Goal: Information Seeking & Learning: Learn about a topic

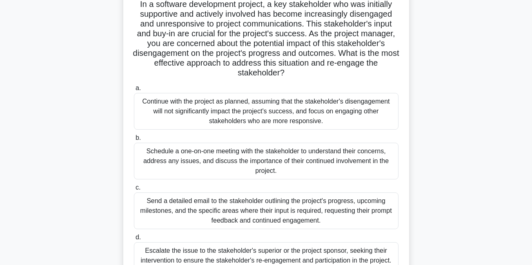
scroll to position [60, 0]
click at [144, 149] on div "Schedule a one-on-one meeting with the stakeholder to understand their concerns…" at bounding box center [266, 160] width 265 height 37
click at [134, 140] on input "b. Schedule a one-on-one meeting with the stakeholder to understand their conce…" at bounding box center [134, 137] width 0 height 5
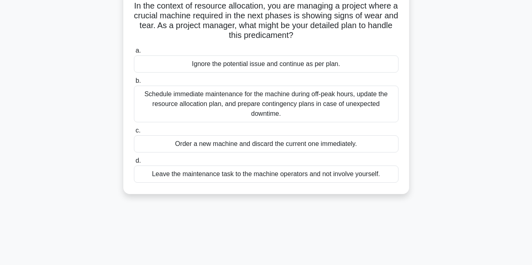
scroll to position [0, 0]
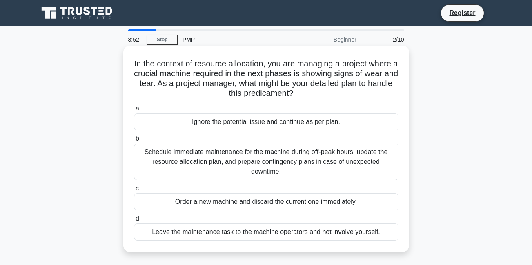
click at [150, 153] on div "Schedule immediate maintenance for the machine during off-peak hours, update th…" at bounding box center [266, 162] width 265 height 37
click at [134, 142] on input "b. Schedule immediate maintenance for the machine during off-peak hours, update…" at bounding box center [134, 138] width 0 height 5
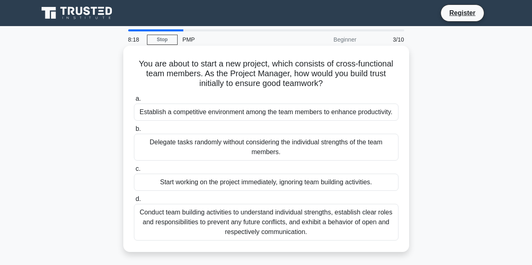
click at [179, 210] on div "Conduct team building activities to understand individual strengths, establish …" at bounding box center [266, 222] width 265 height 37
click at [134, 202] on input "d. Conduct team building activities to understand individual strengths, establi…" at bounding box center [134, 199] width 0 height 5
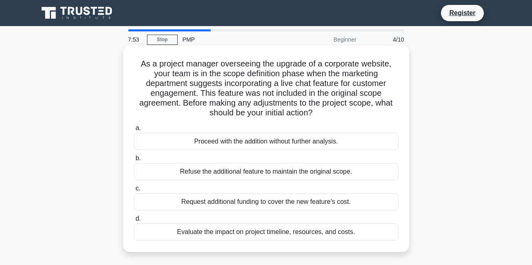
click at [177, 229] on div "Evaluate the impact on project timeline, resources, and costs." at bounding box center [266, 232] width 265 height 17
click at [134, 222] on input "d. Evaluate the impact on project timeline, resources, and costs." at bounding box center [134, 218] width 0 height 5
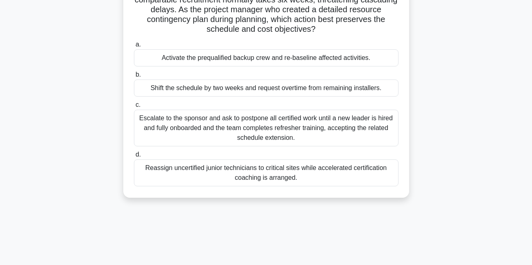
scroll to position [98, 0]
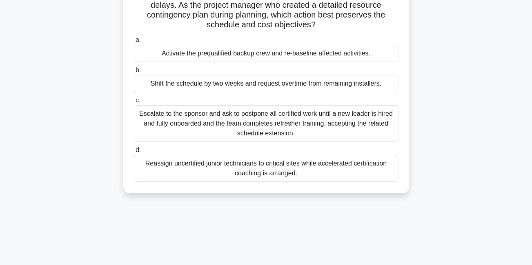
click at [147, 56] on div "Activate the prequalified backup crew and re-baseline affected activities." at bounding box center [266, 53] width 265 height 17
click at [134, 43] on input "a. Activate the prequalified backup crew and re-baseline affected activities." at bounding box center [134, 40] width 0 height 5
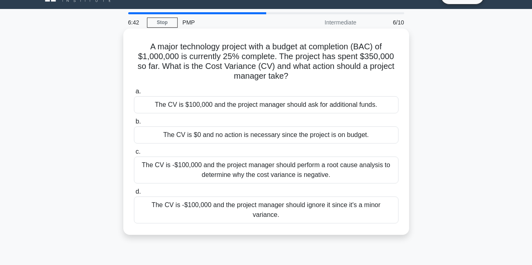
scroll to position [17, 0]
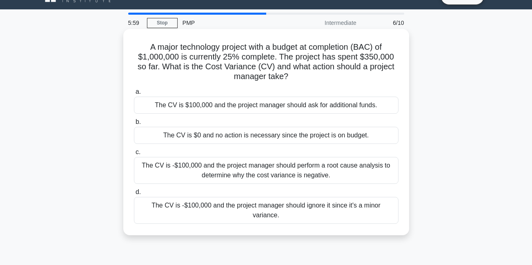
click at [205, 175] on div "The CV is -$100,000 and the project manager should perform a root cause analysi…" at bounding box center [266, 170] width 265 height 27
click at [134, 155] on input "c. The CV is -$100,000 and the project manager should perform a root cause anal…" at bounding box center [134, 152] width 0 height 5
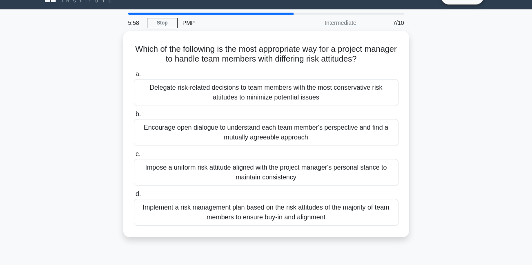
scroll to position [0, 0]
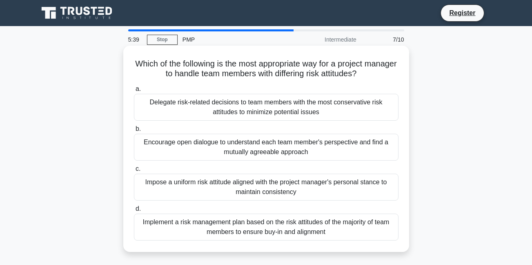
click at [186, 149] on div "Encourage open dialogue to understand each team member's perspective and find a…" at bounding box center [266, 147] width 265 height 27
click at [134, 132] on input "b. Encourage open dialogue to understand each team member's perspective and fin…" at bounding box center [134, 129] width 0 height 5
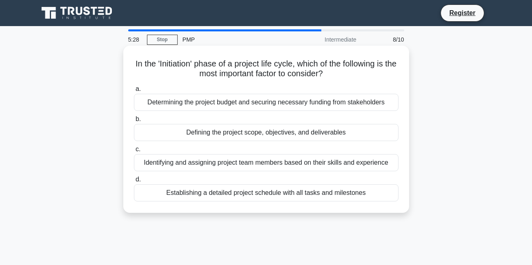
click at [177, 135] on div "Defining the project scope, objectives, and deliverables" at bounding box center [266, 132] width 265 height 17
click at [134, 122] on input "b. Defining the project scope, objectives, and deliverables" at bounding box center [134, 119] width 0 height 5
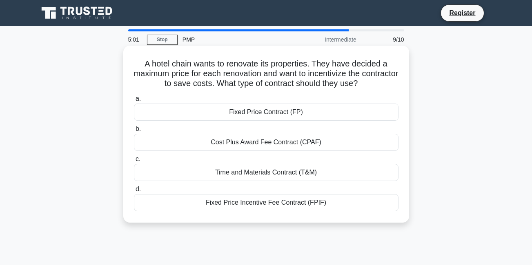
click at [193, 174] on div "Time and Materials Contract (T&M)" at bounding box center [266, 172] width 265 height 17
click at [134, 162] on input "c. Time and Materials Contract (T&M)" at bounding box center [134, 159] width 0 height 5
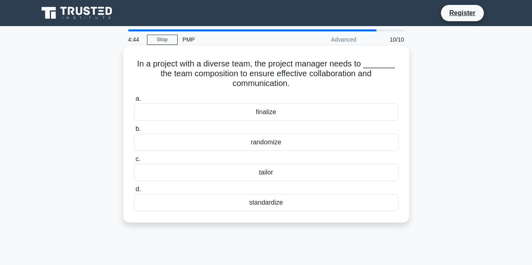
click at [210, 200] on div "standardize" at bounding box center [266, 202] width 265 height 17
click at [134, 192] on input "d. standardize" at bounding box center [134, 189] width 0 height 5
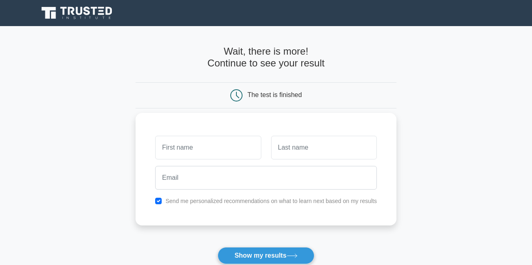
click at [186, 154] on input "text" at bounding box center [208, 148] width 106 height 24
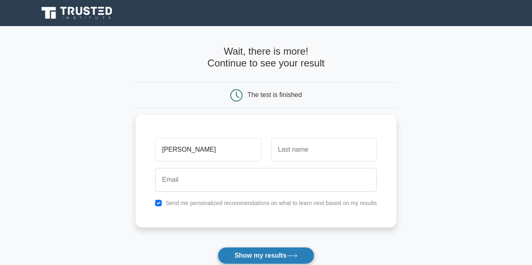
type input "sylvia"
click at [269, 253] on button "Show my results" at bounding box center [266, 255] width 96 height 17
type input "tetteh"
click at [291, 253] on button "Show my results" at bounding box center [266, 255] width 96 height 17
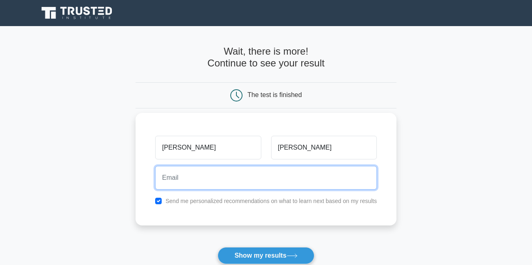
click at [188, 184] on input "email" at bounding box center [266, 178] width 222 height 24
type input "0"
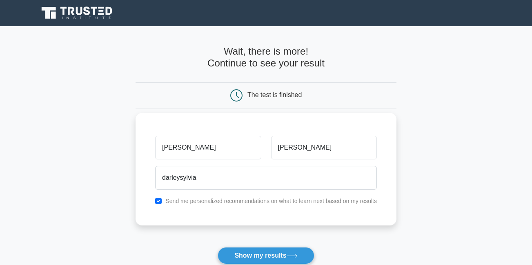
click at [359, 200] on label "Send me personalized recommendations on what to learn next based on my results" at bounding box center [270, 201] width 211 height 7
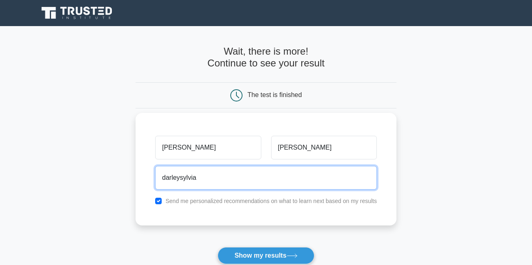
click at [198, 179] on input "darleysylvia" at bounding box center [266, 178] width 222 height 24
click at [203, 178] on input "darleysylvia@" at bounding box center [266, 178] width 222 height 24
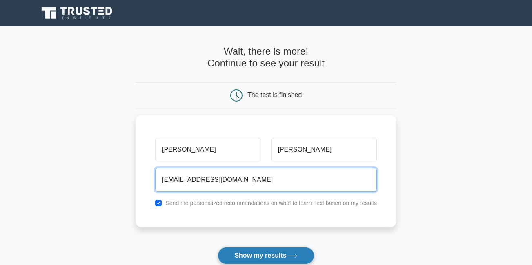
type input "darleysylvia@gmail.com"
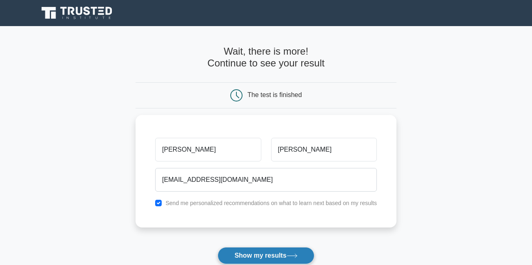
click at [261, 258] on button "Show my results" at bounding box center [266, 255] width 96 height 17
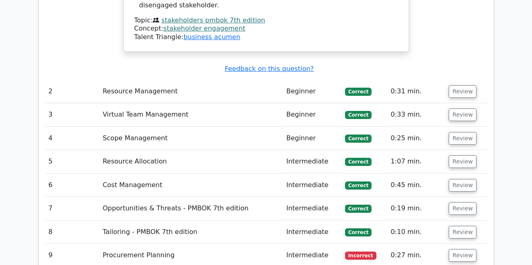
scroll to position [1246, 0]
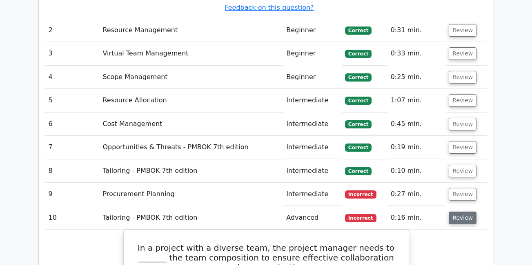
scroll to position [1254, 0]
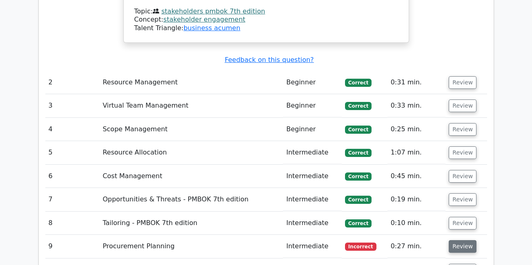
click at [464, 240] on button "Review" at bounding box center [463, 246] width 28 height 13
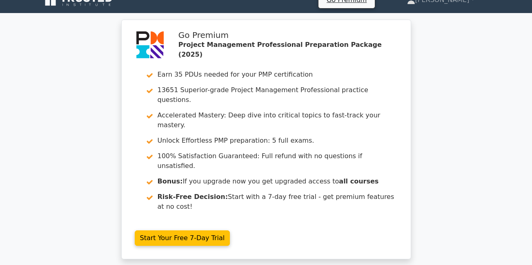
scroll to position [0, 0]
